Goal: Task Accomplishment & Management: Complete application form

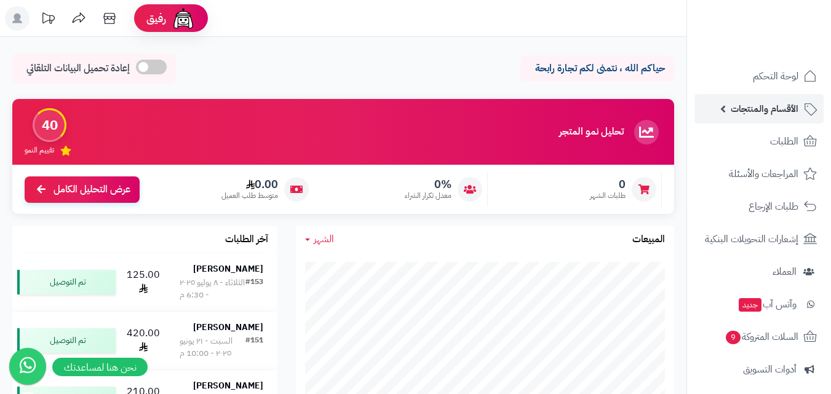
click at [756, 110] on span "الأقسام والمنتجات" at bounding box center [764, 108] width 68 height 17
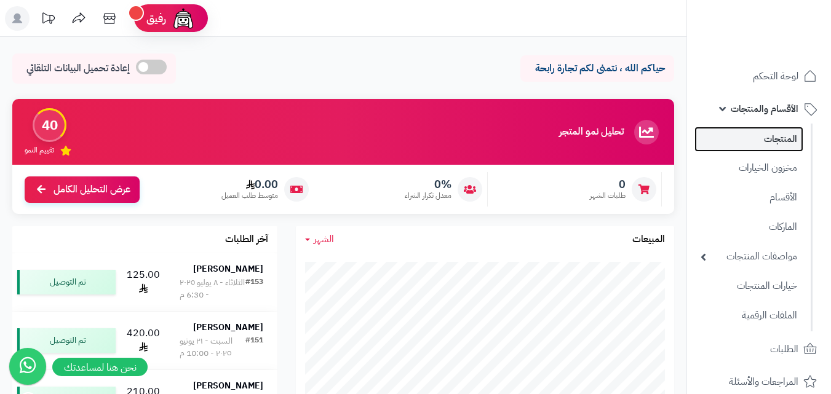
click at [770, 142] on link "المنتجات" at bounding box center [748, 139] width 109 height 25
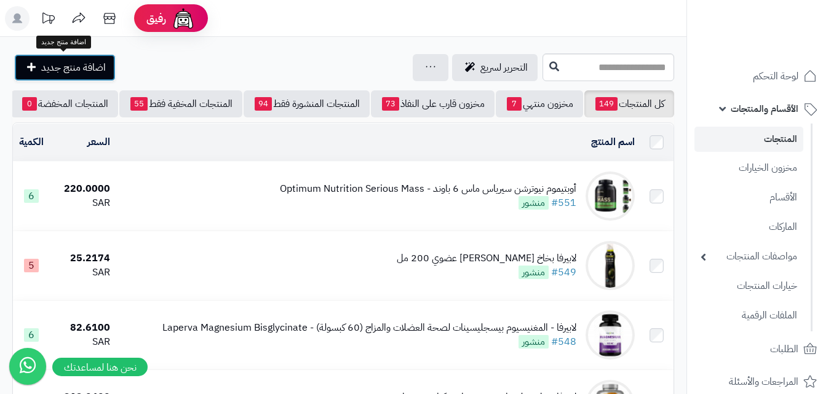
click at [69, 61] on span "اضافة منتج جديد" at bounding box center [73, 67] width 65 height 15
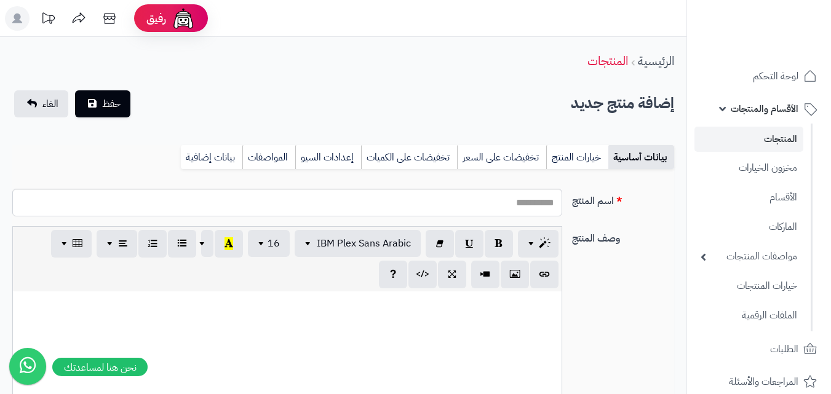
select select
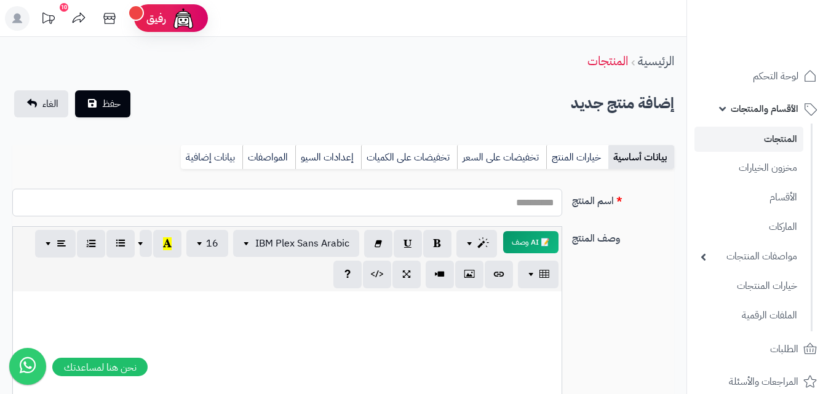
paste input "**********"
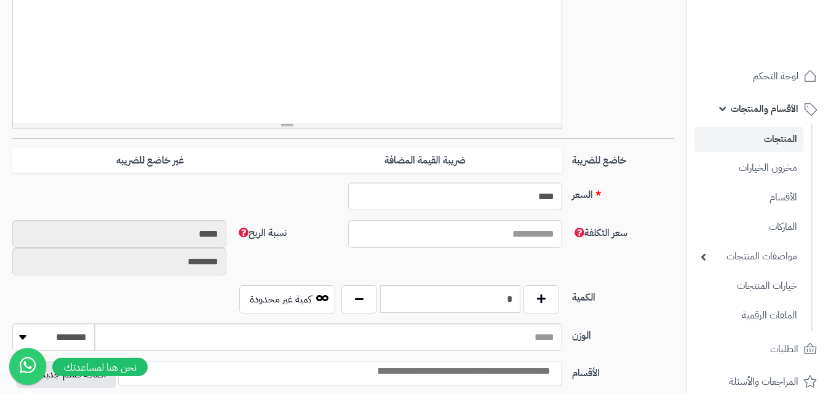
scroll to position [430, 0]
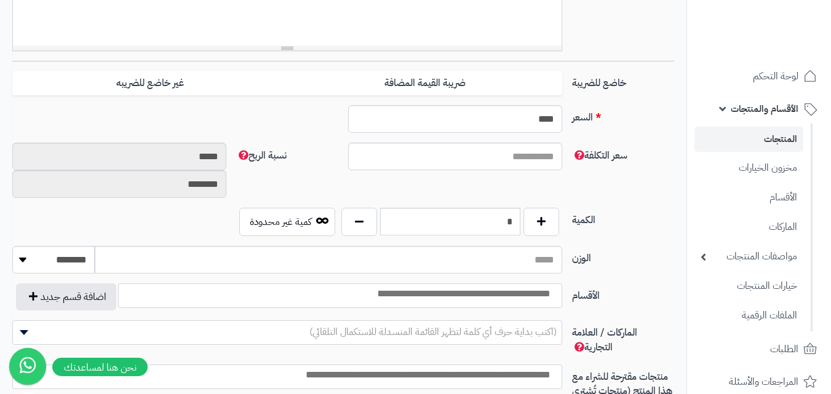
type input "**********"
drag, startPoint x: 506, startPoint y: 125, endPoint x: 582, endPoint y: 107, distance: 78.3
click at [582, 107] on div "السعر **** اختار الضريبة اولا لحساب السعر السعر شامل الضريبة" at bounding box center [342, 124] width 671 height 38
type input "***"
click at [545, 216] on button "button" at bounding box center [541, 221] width 36 height 28
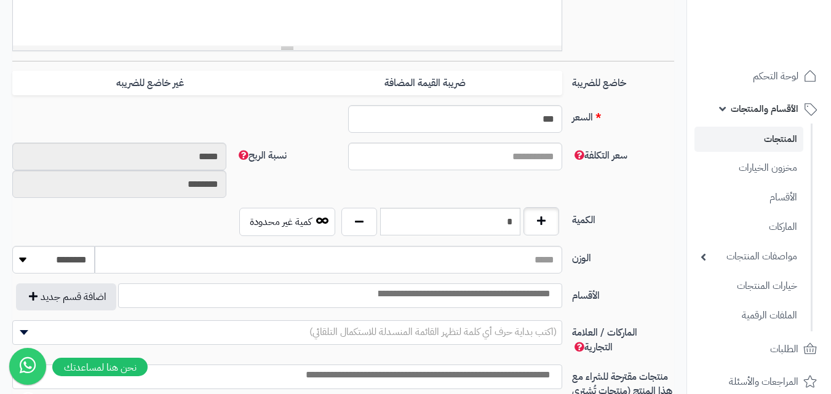
type input "*"
click at [646, 215] on label "الكمية" at bounding box center [623, 218] width 112 height 20
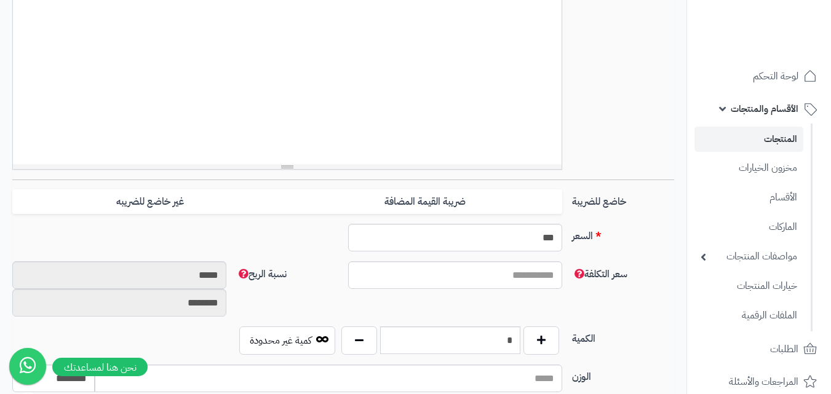
scroll to position [250, 0]
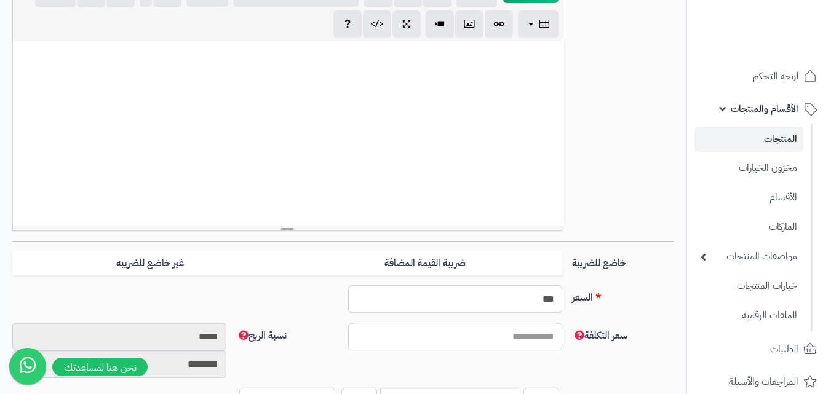
paste div
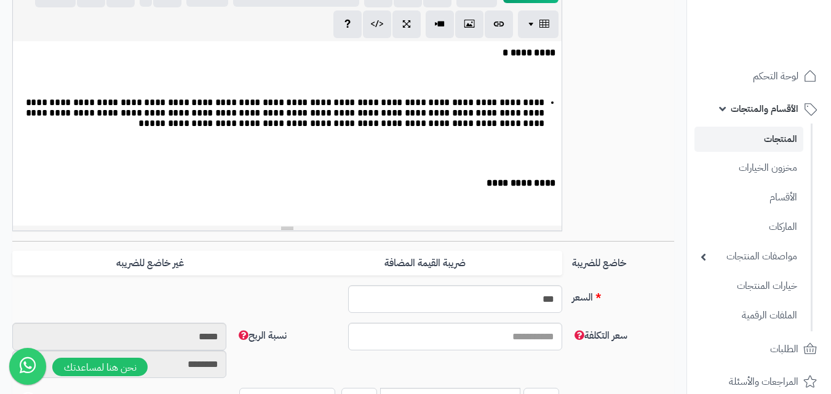
scroll to position [1175, 0]
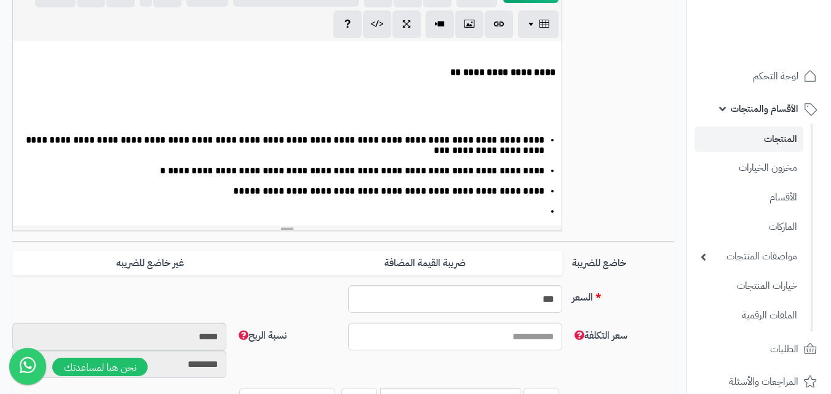
click at [512, 130] on p at bounding box center [287, 108] width 536 height 42
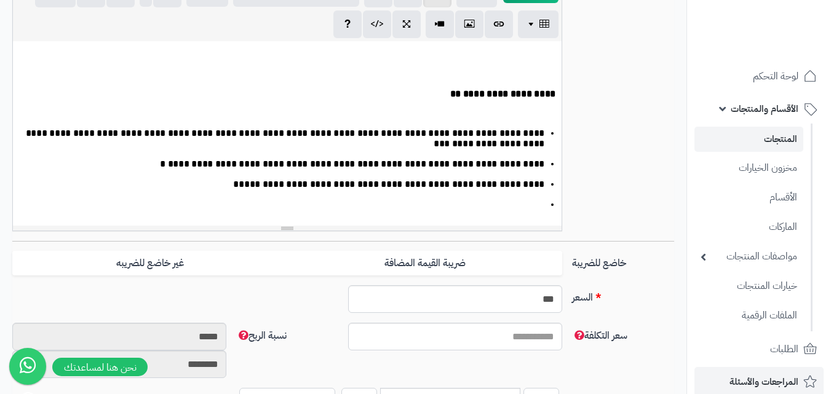
scroll to position [1163, 0]
click at [517, 123] on p at bounding box center [287, 116] width 536 height 14
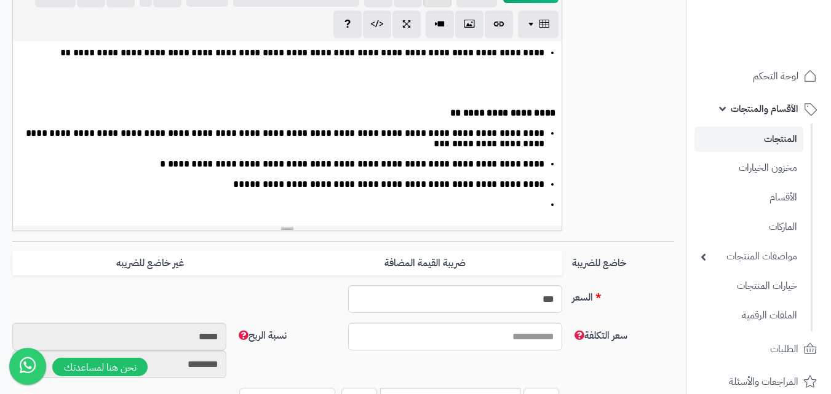
scroll to position [1144, 0]
click at [539, 101] on p at bounding box center [287, 95] width 536 height 14
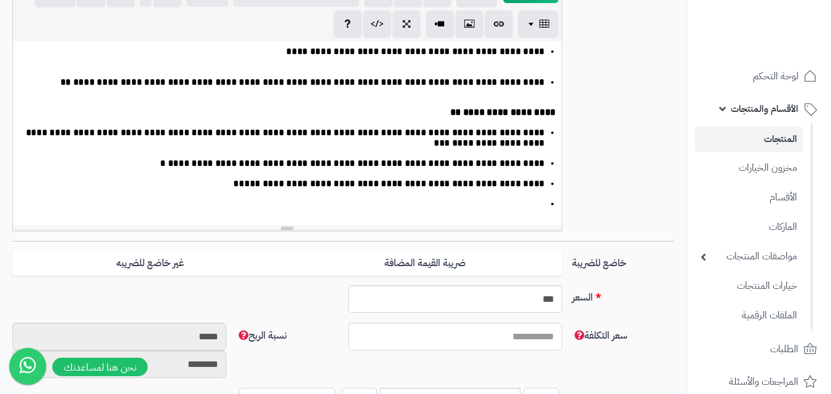
scroll to position [1113, 0]
click at [488, 201] on li at bounding box center [281, 204] width 525 height 10
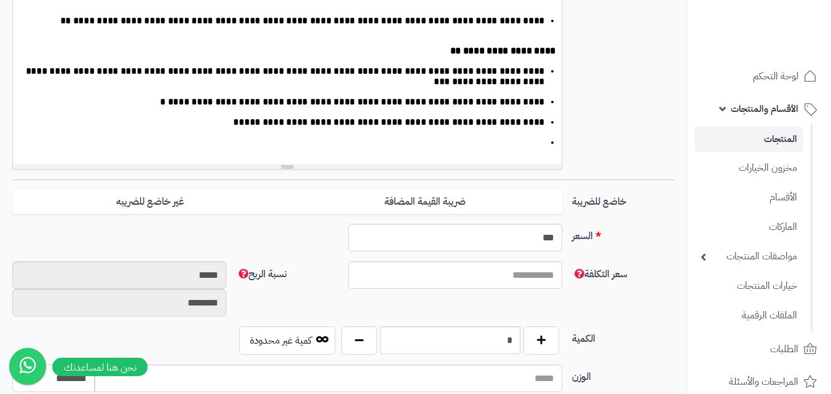
drag, startPoint x: 534, startPoint y: 147, endPoint x: 564, endPoint y: 146, distance: 29.5
click at [564, 146] on div "**********" at bounding box center [286, 42] width 559 height 255
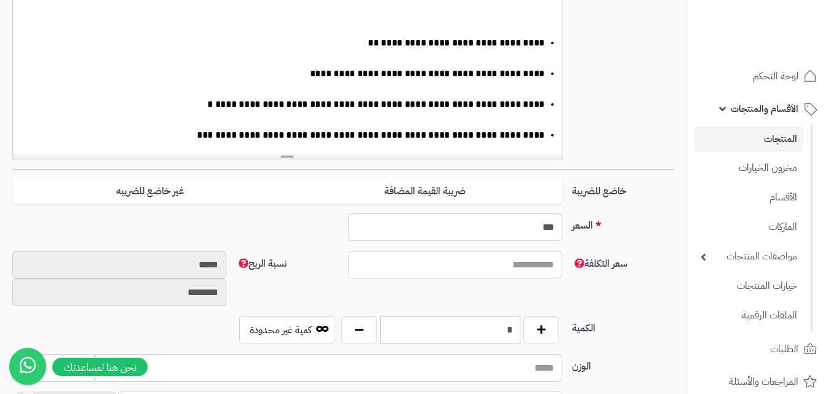
scroll to position [0, 0]
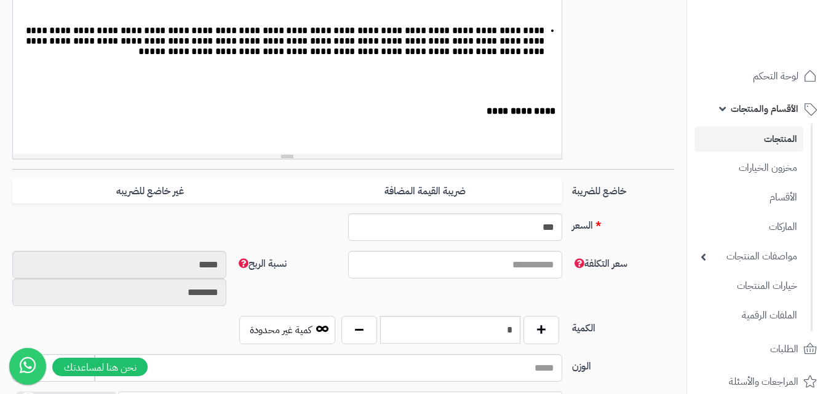
click at [515, 93] on p at bounding box center [287, 94] width 536 height 14
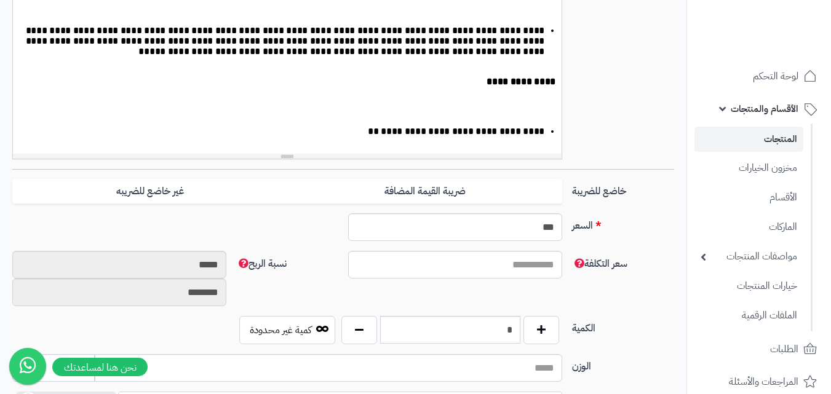
click at [547, 122] on ul "**********" at bounding box center [287, 203] width 536 height 174
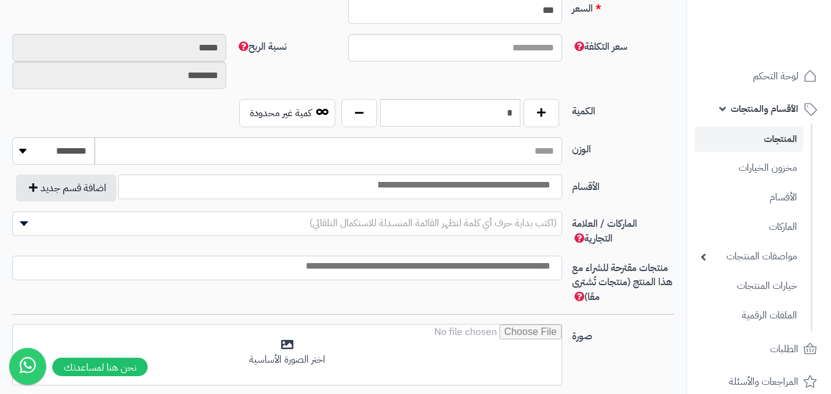
scroll to position [568, 0]
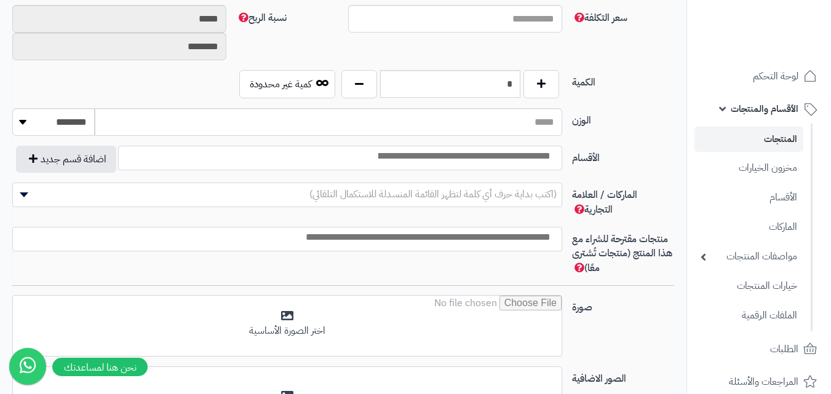
click at [430, 158] on input "search" at bounding box center [463, 156] width 190 height 14
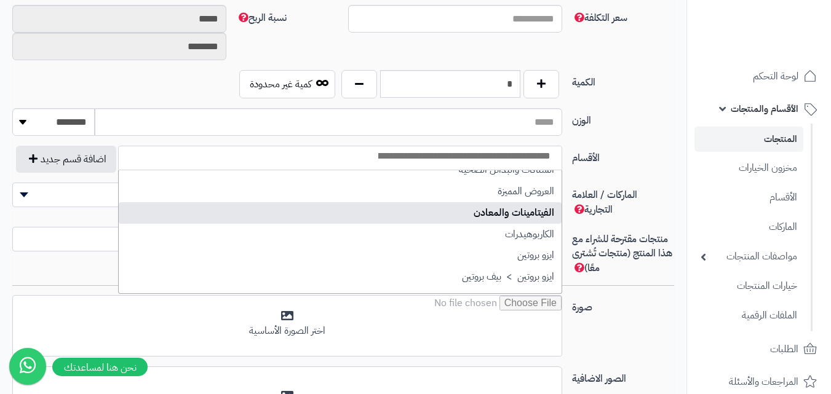
scroll to position [73, 0]
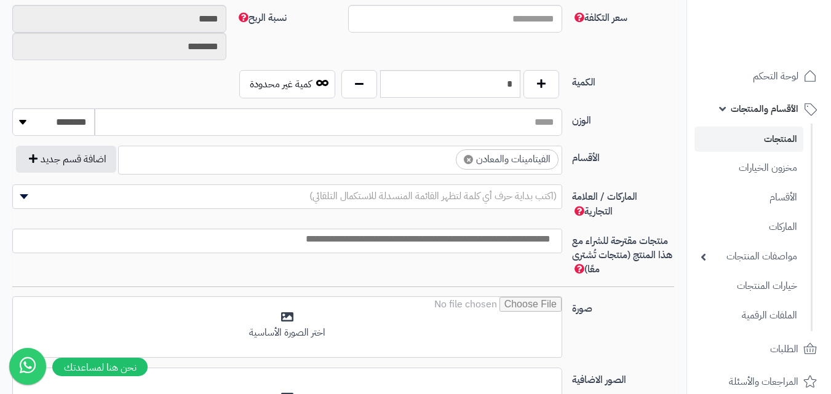
click at [486, 164] on li "× الفيتامينات والمعادن" at bounding box center [507, 159] width 103 height 20
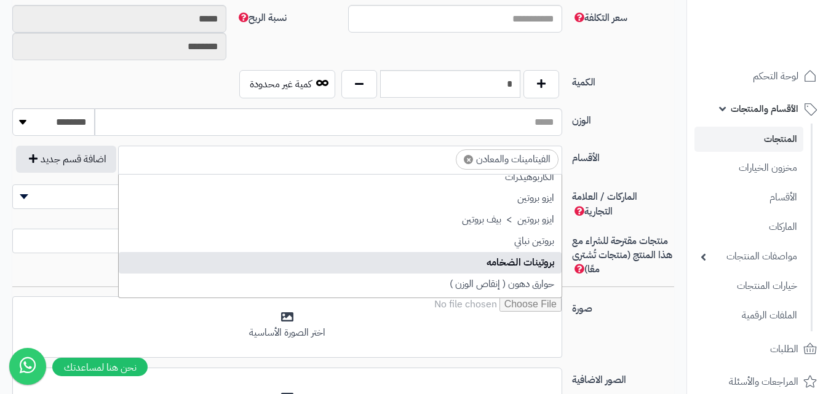
scroll to position [184, 0]
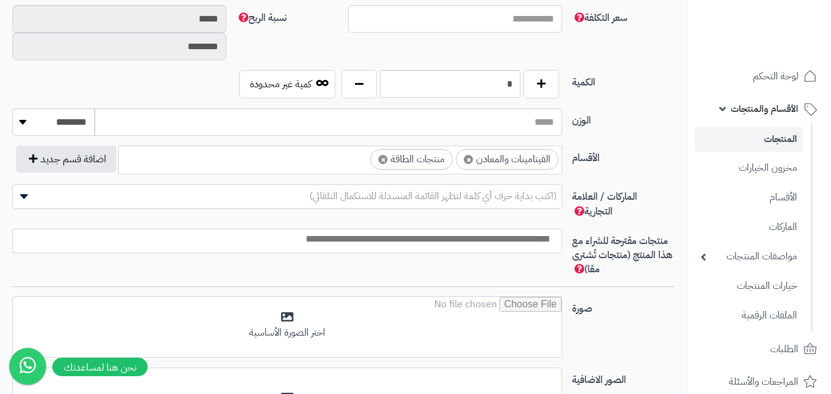
click at [467, 160] on span "×" at bounding box center [468, 159] width 9 height 9
select select "***"
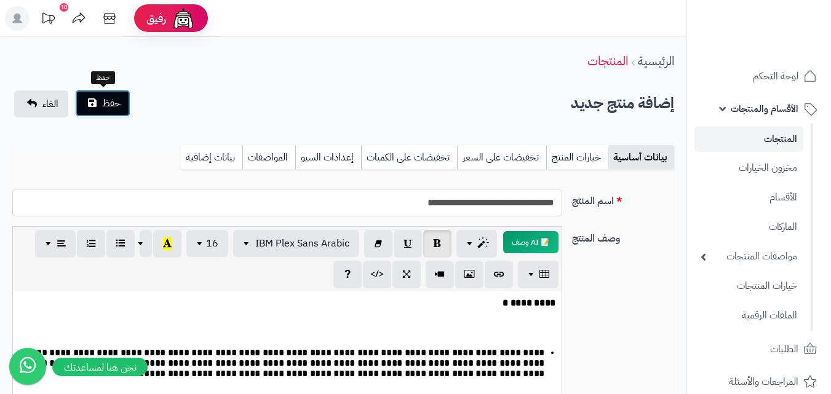
scroll to position [531, 0]
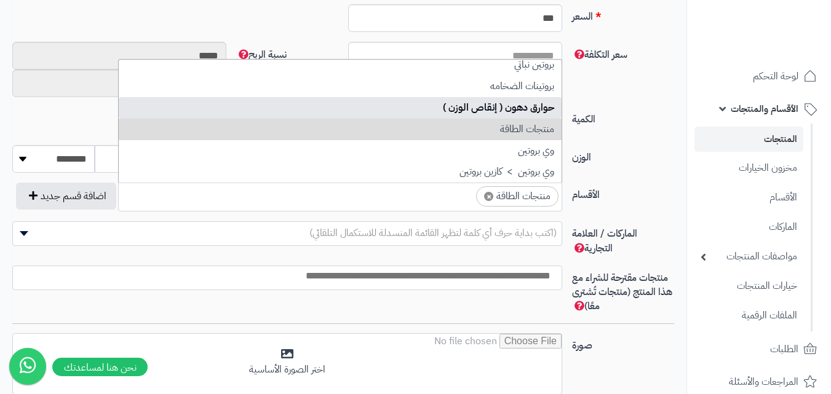
click at [105, 104] on div "**********" at bounding box center [343, 56] width 686 height 1101
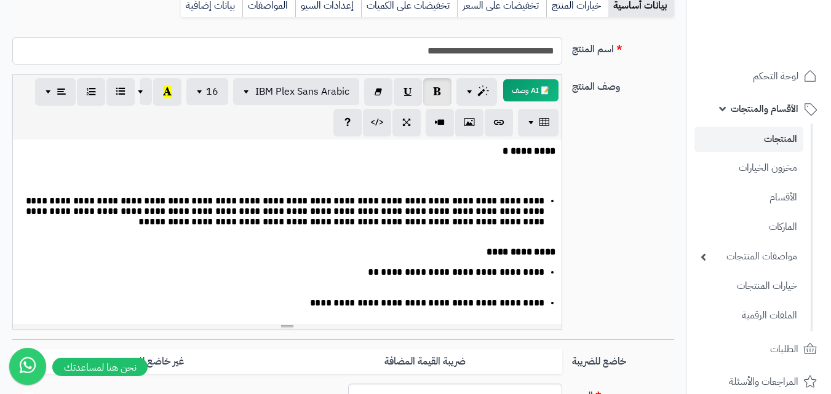
scroll to position [0, 0]
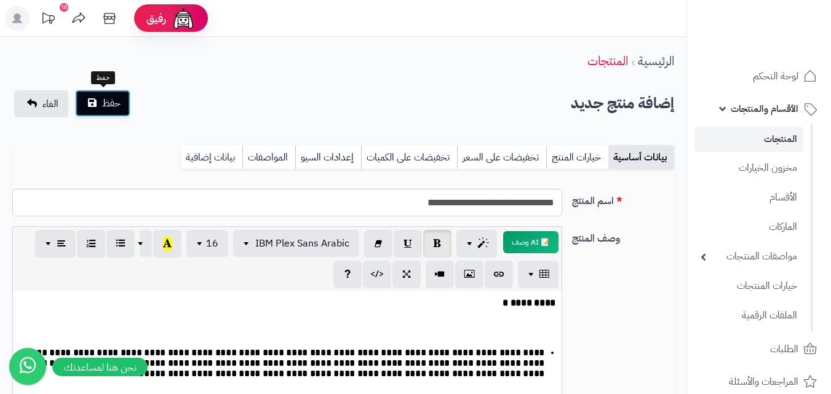
click at [117, 106] on span "حفظ" at bounding box center [111, 103] width 18 height 15
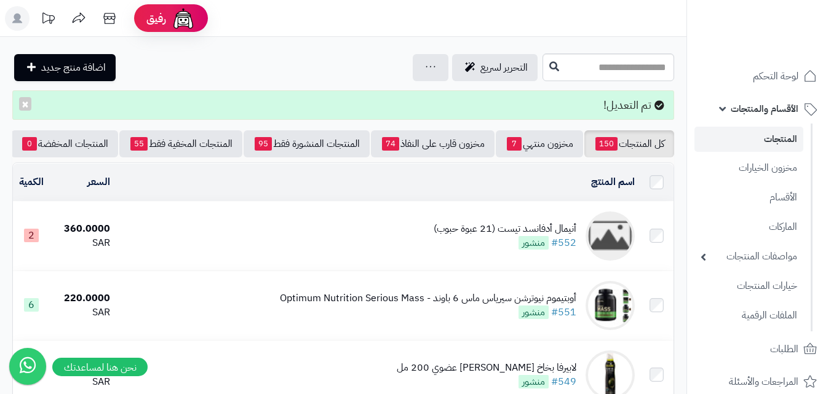
click at [620, 246] on img at bounding box center [609, 235] width 49 height 49
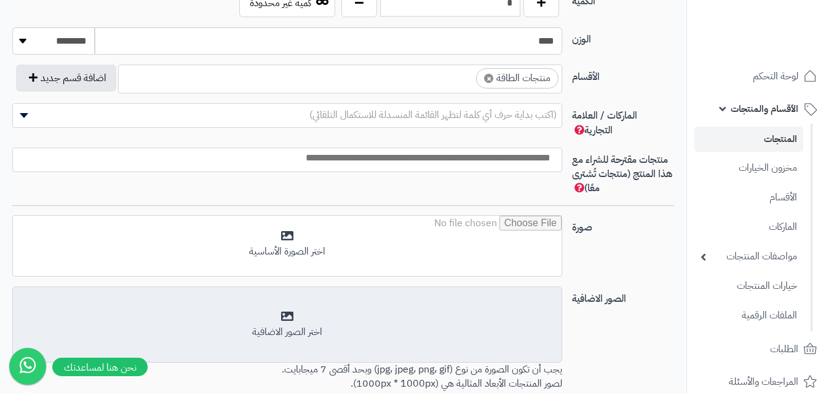
scroll to position [799, 0]
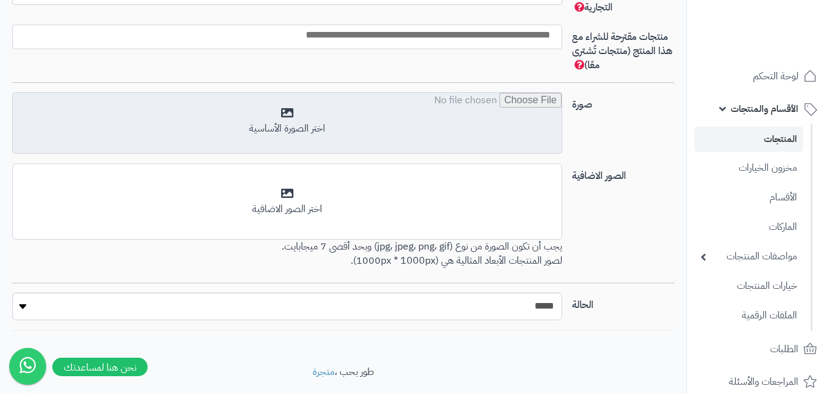
click at [393, 126] on input "file" at bounding box center [287, 123] width 548 height 61
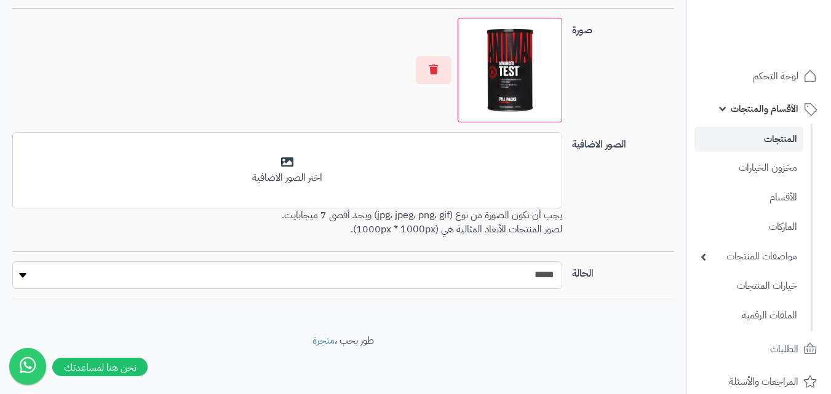
scroll to position [875, 0]
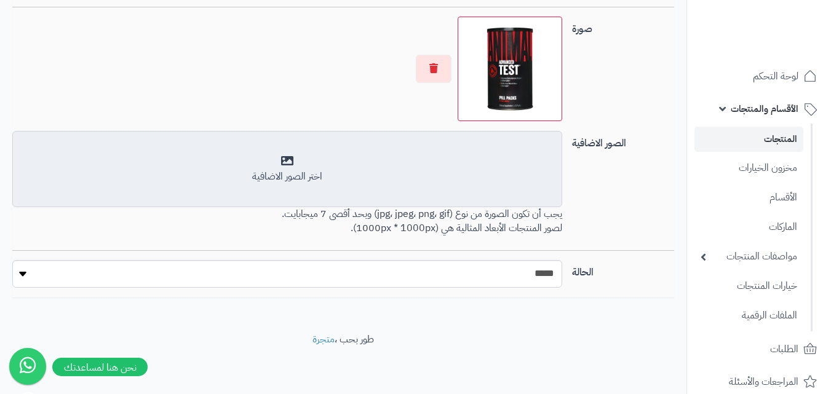
click at [385, 185] on div "أضف الصور الاضافية اختر الصور الاضافية" at bounding box center [287, 169] width 550 height 76
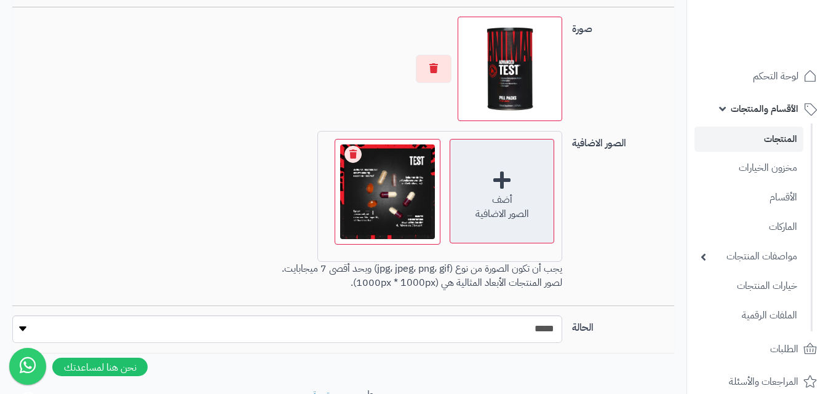
click at [498, 197] on div "أضف" at bounding box center [501, 200] width 103 height 14
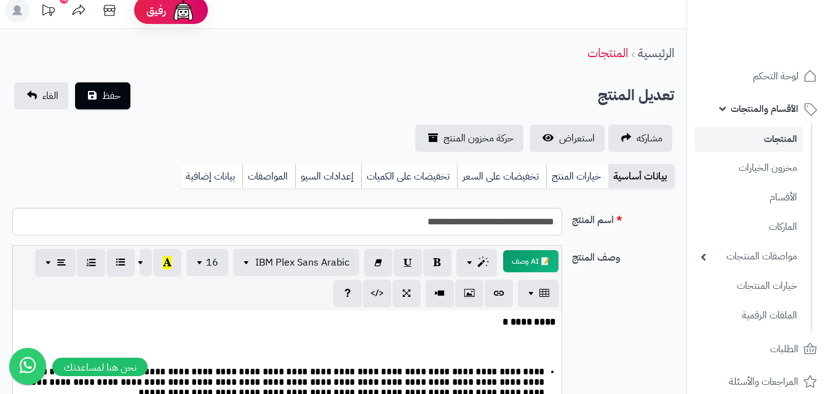
scroll to position [0, 0]
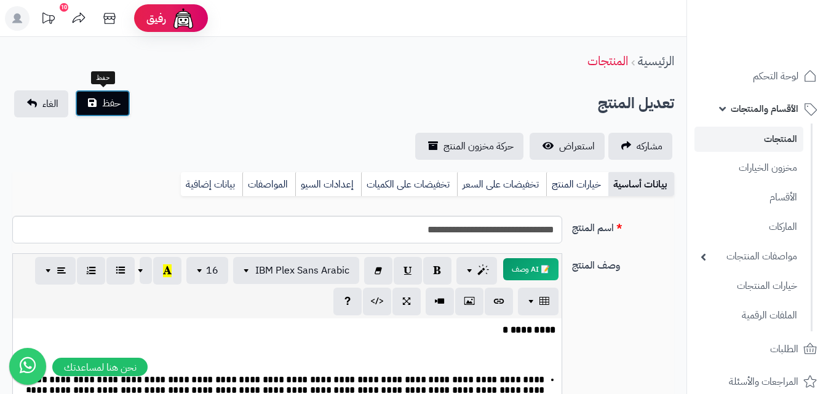
click at [120, 103] on span "حفظ" at bounding box center [111, 103] width 18 height 15
